Goal: Book appointment/travel/reservation

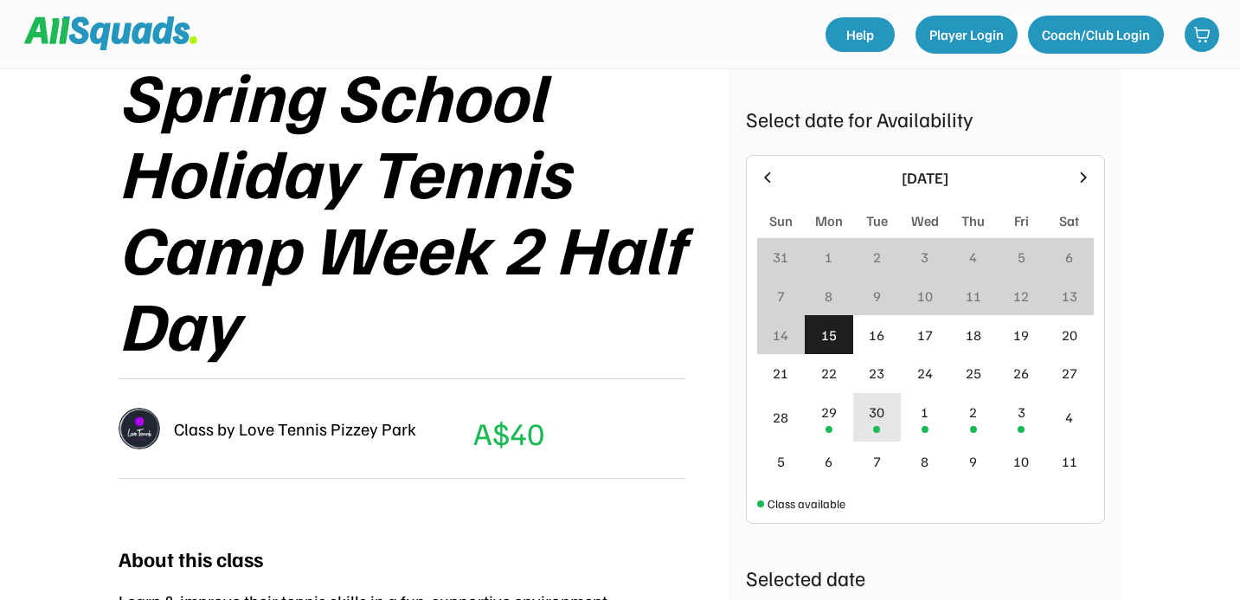
scroll to position [279, 0]
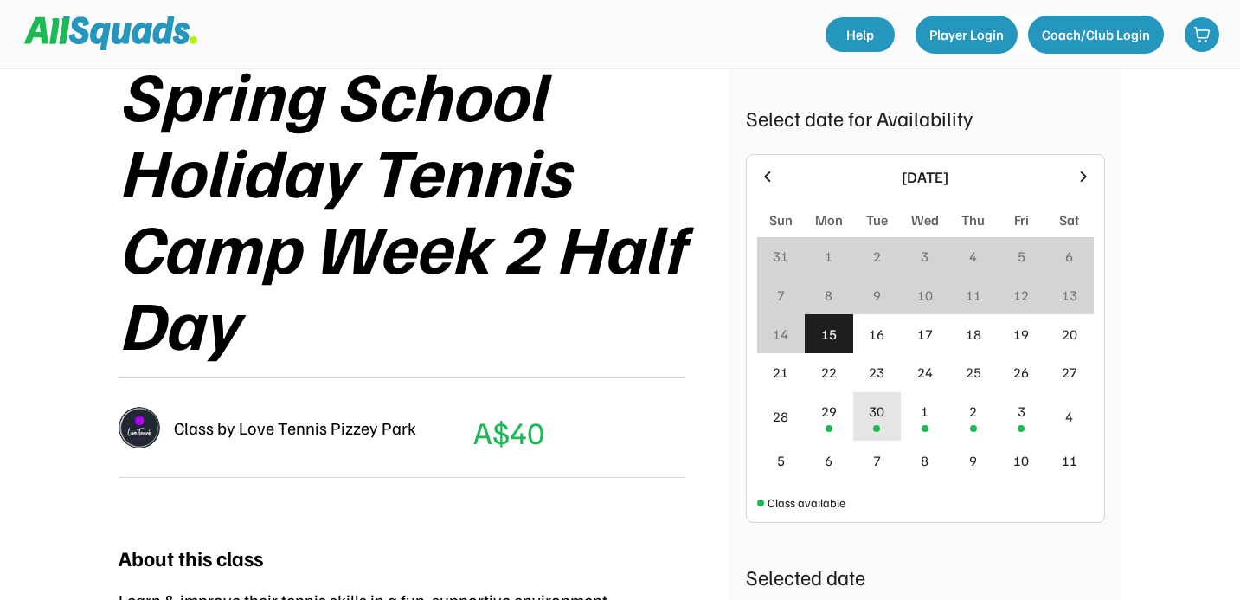
click at [876, 415] on div "30" at bounding box center [877, 411] width 16 height 21
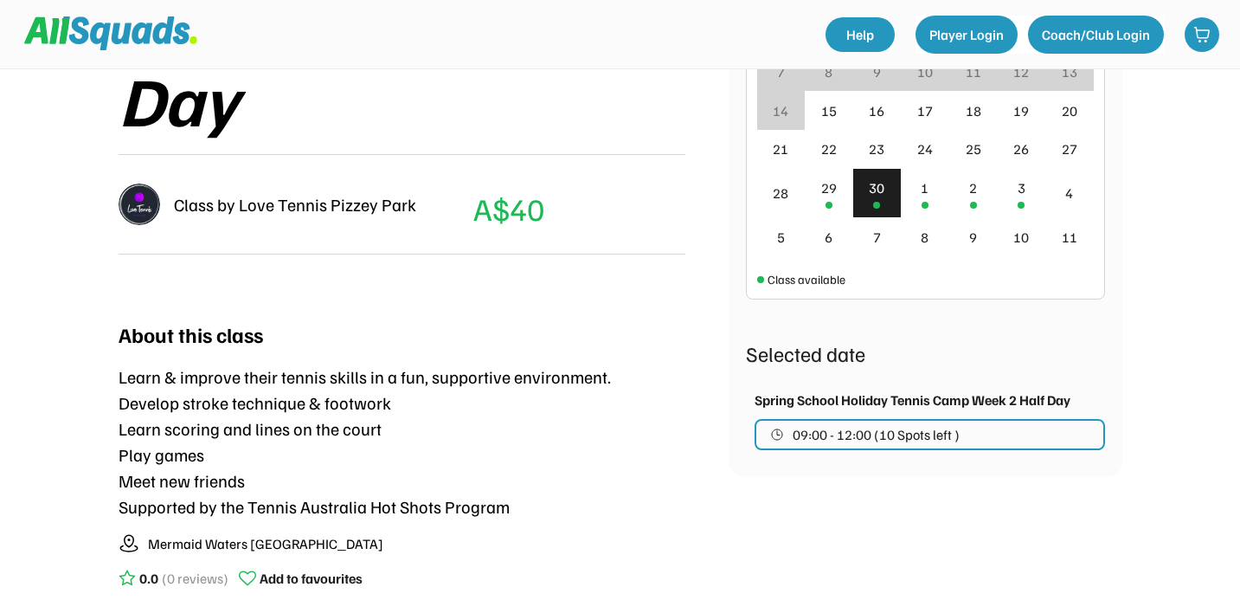
scroll to position [498, 0]
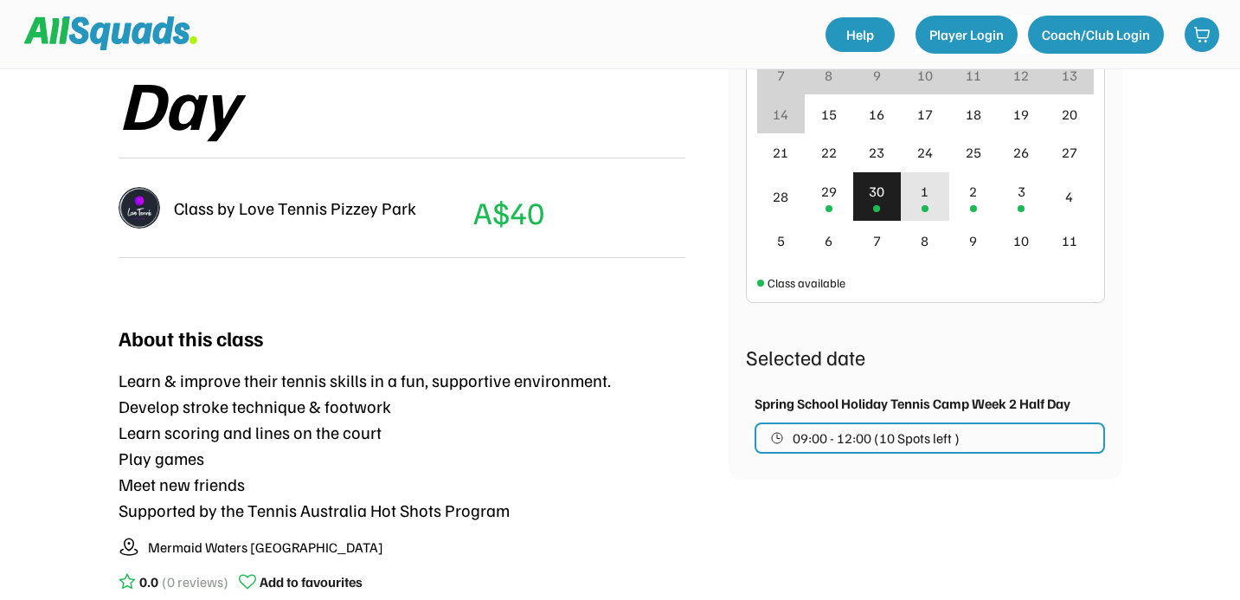
click at [923, 192] on div "1" at bounding box center [925, 191] width 8 height 21
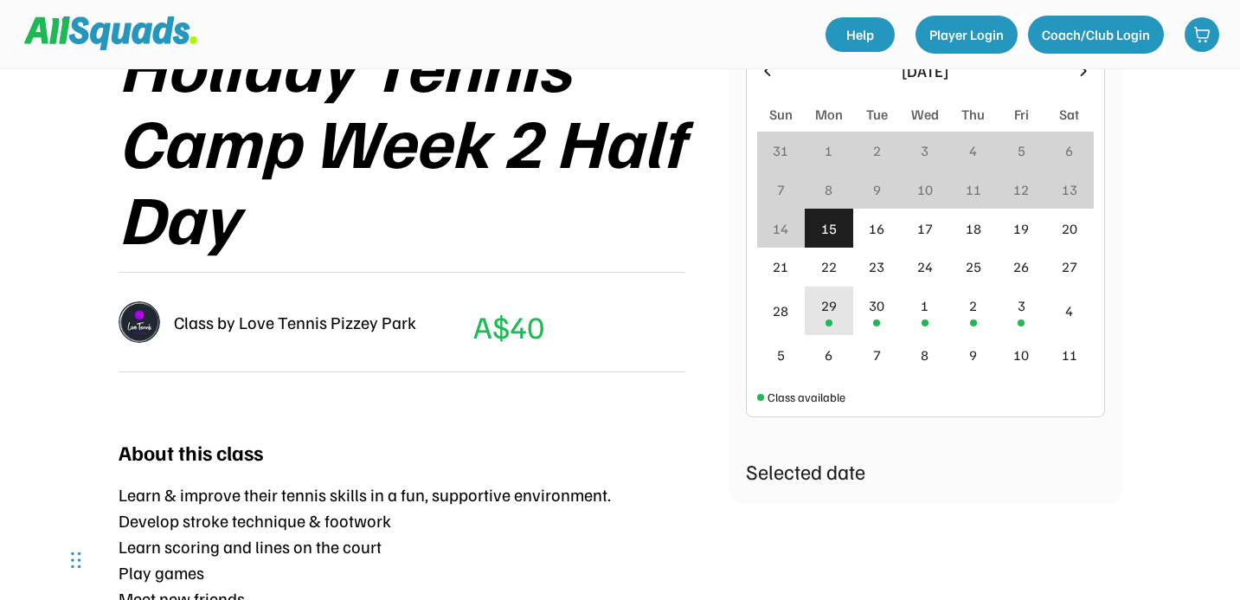
scroll to position [418, 0]
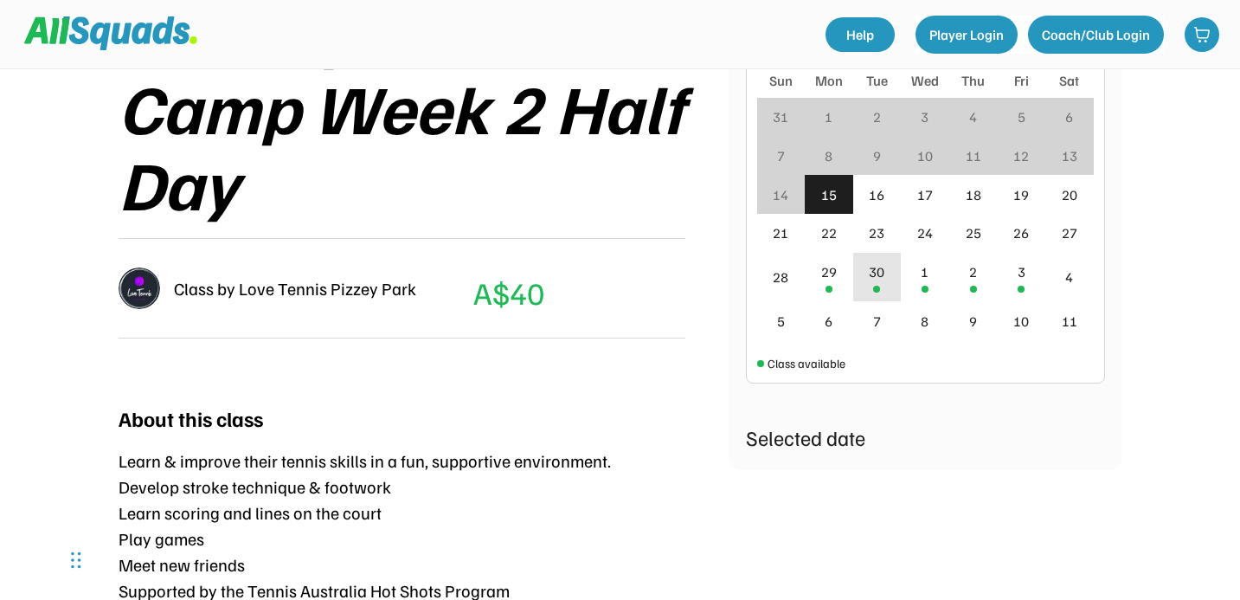
click at [869, 283] on div "30" at bounding box center [877, 277] width 48 height 49
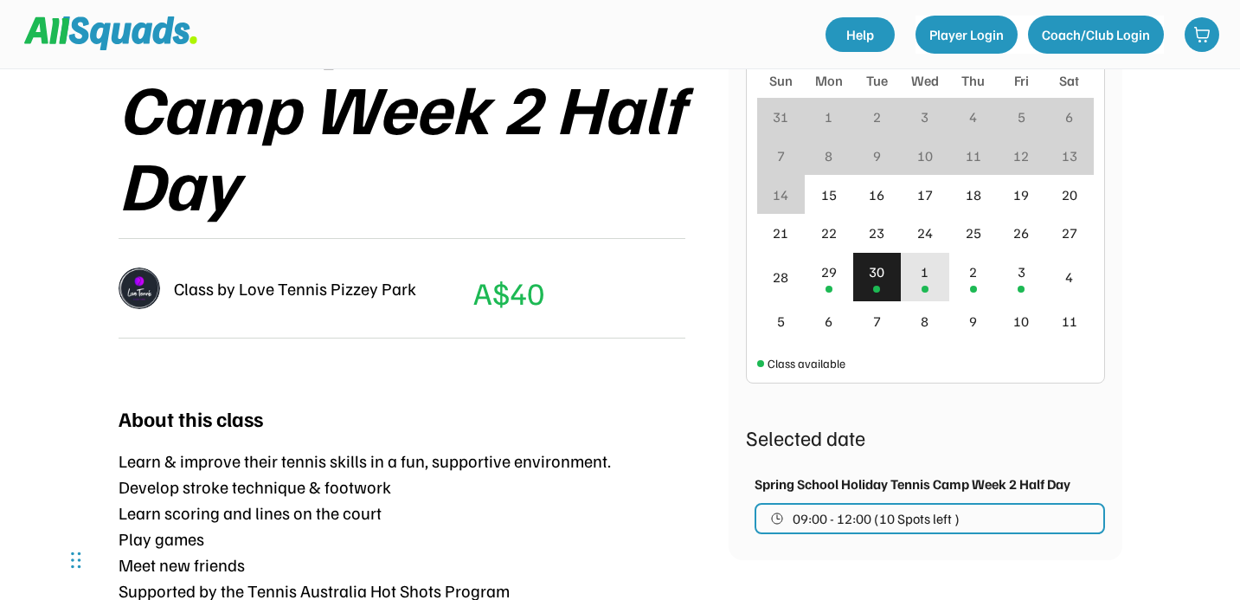
click at [921, 278] on div "1" at bounding box center [925, 271] width 8 height 21
click at [827, 280] on div "29" at bounding box center [829, 271] width 16 height 21
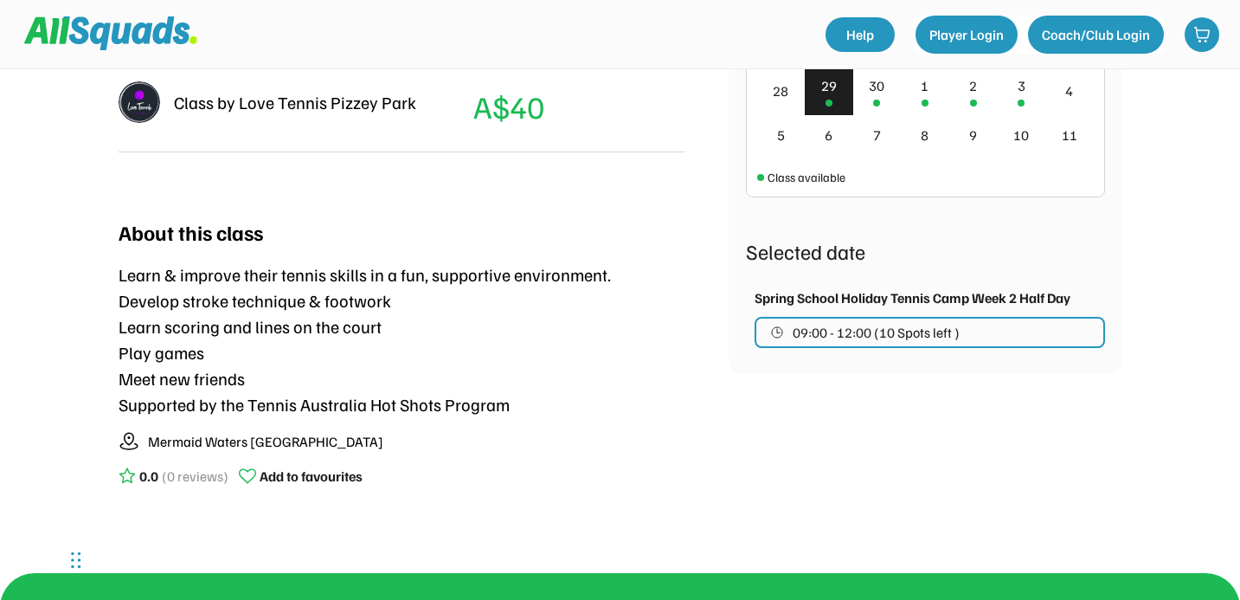
scroll to position [573, 0]
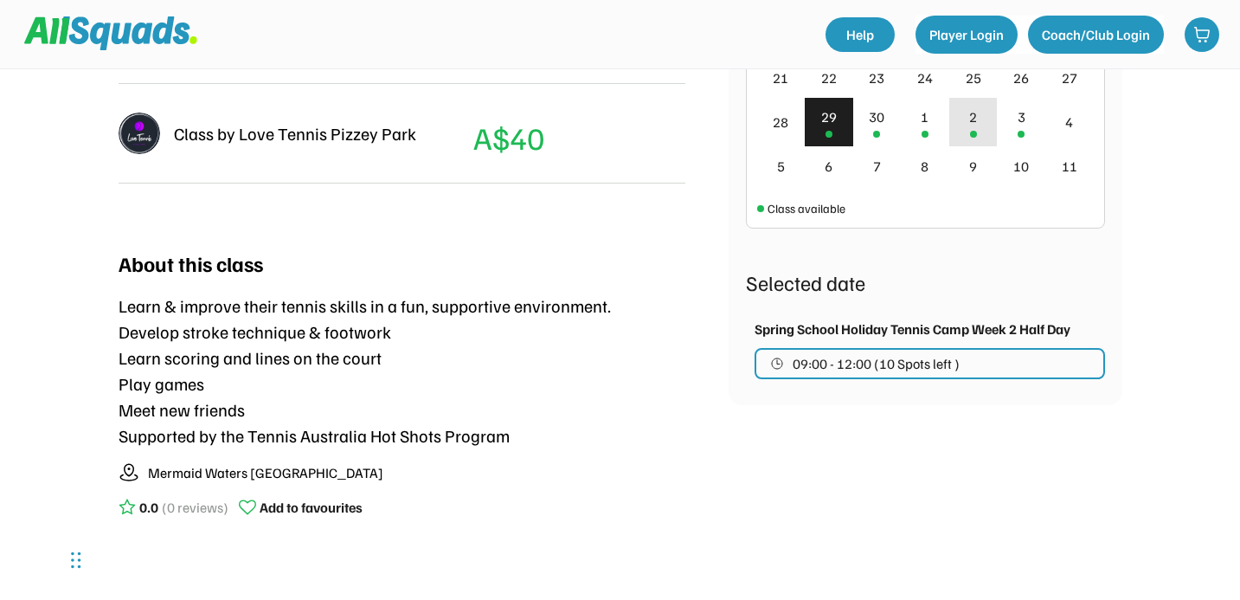
click at [961, 124] on div "2" at bounding box center [973, 122] width 48 height 49
click at [1011, 124] on div "3" at bounding box center [1021, 122] width 48 height 49
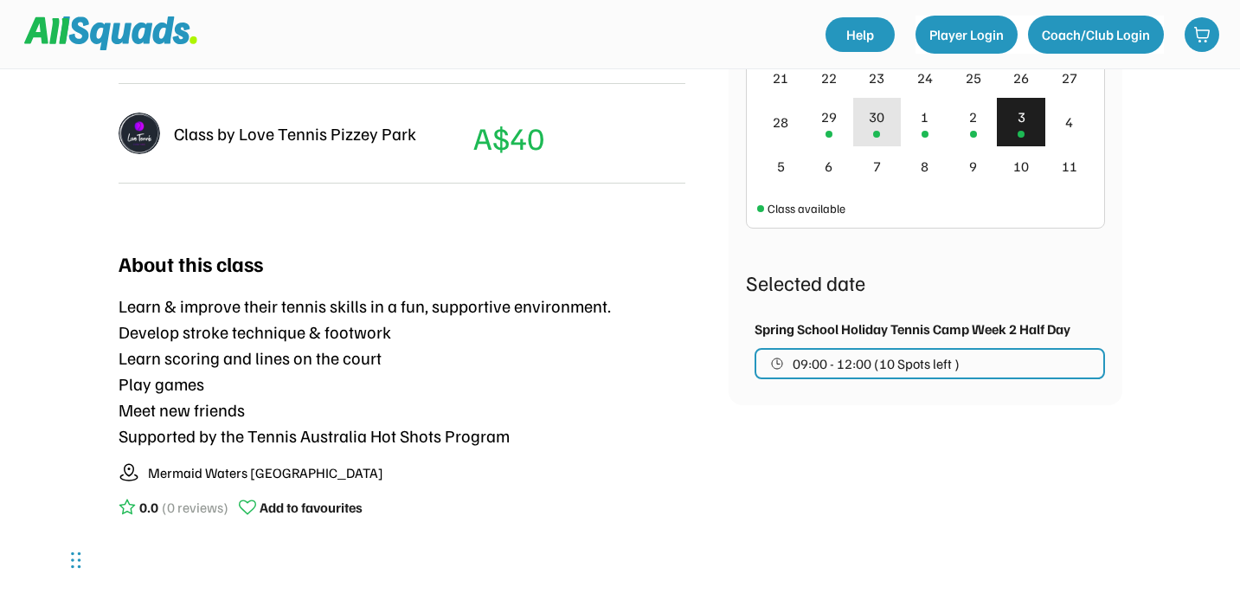
click at [872, 124] on div "30" at bounding box center [877, 116] width 16 height 21
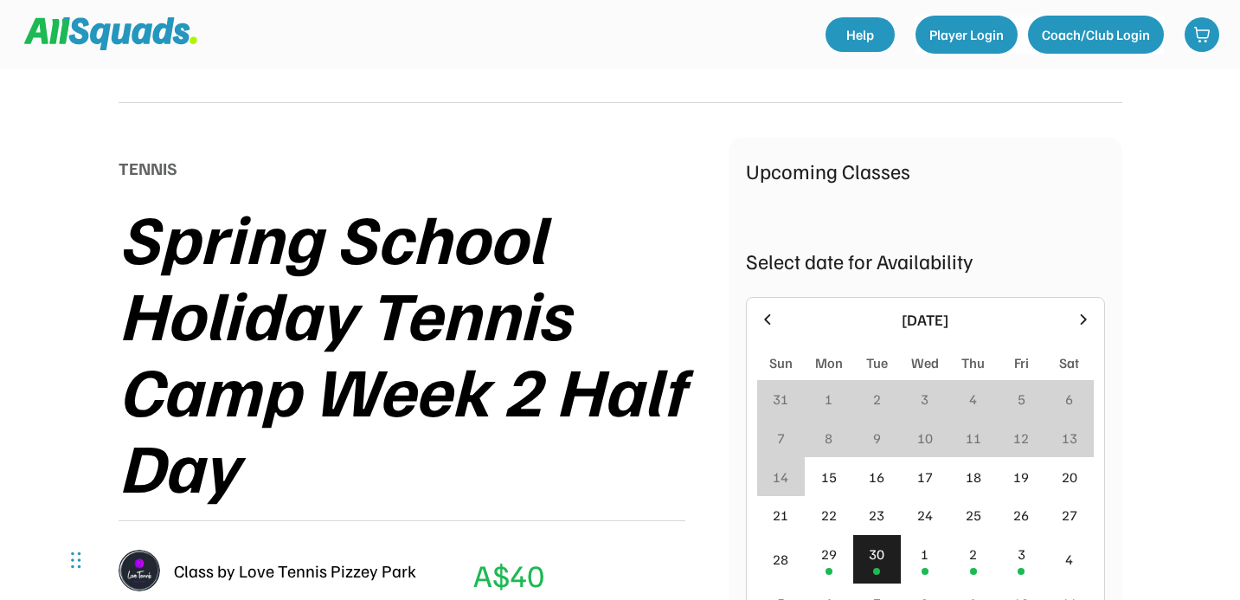
scroll to position [0, 0]
